Goal: Use online tool/utility: Utilize a website feature to perform a specific function

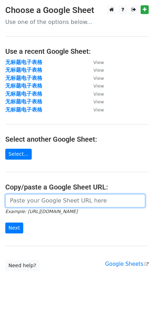
drag, startPoint x: 64, startPoint y: 202, endPoint x: 14, endPoint y: 222, distance: 53.8
click at [64, 202] on input "url" at bounding box center [75, 200] width 140 height 13
paste input "[URL][DOMAIN_NAME]"
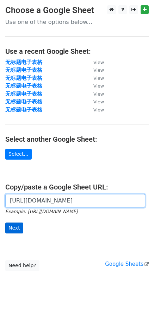
type input "[URL][DOMAIN_NAME]"
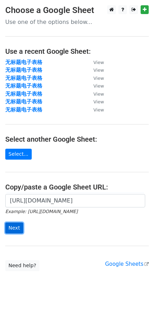
click at [18, 225] on input "Next" at bounding box center [14, 228] width 18 height 11
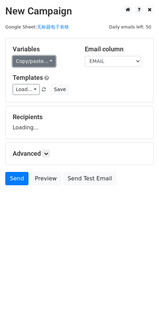
click at [42, 60] on link "Copy/paste..." at bounding box center [34, 61] width 43 height 11
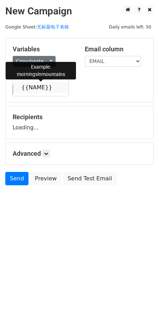
drag, startPoint x: 34, startPoint y: 88, endPoint x: 28, endPoint y: 92, distance: 7.0
click at [34, 88] on link "{{NAME}}" at bounding box center [41, 87] width 56 height 11
